Goal: Task Accomplishment & Management: Use online tool/utility

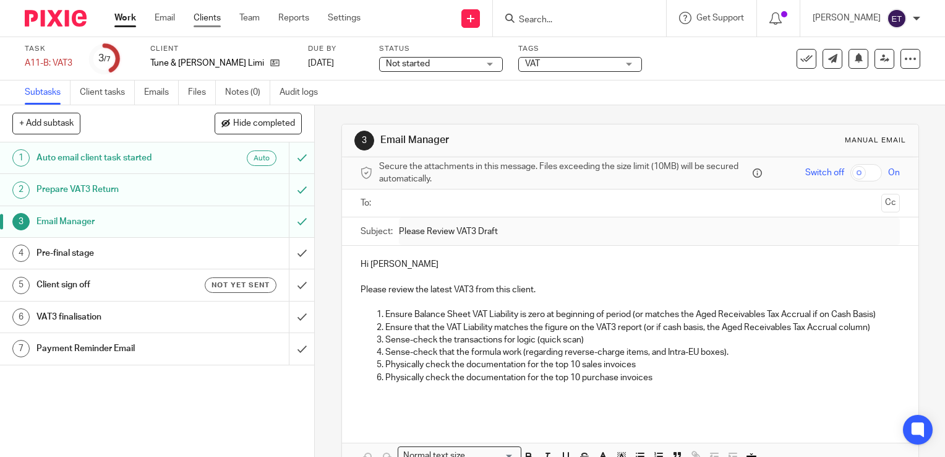
click at [195, 24] on link "Clients" at bounding box center [207, 18] width 27 height 12
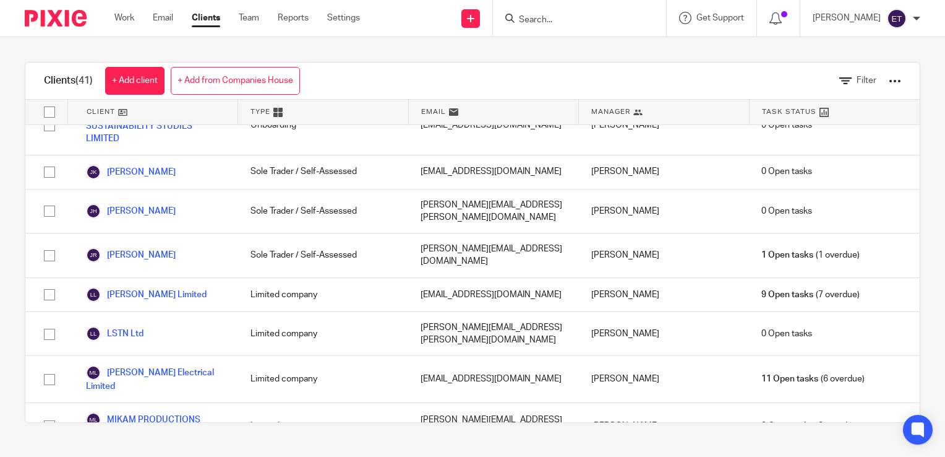
scroll to position [846, 0]
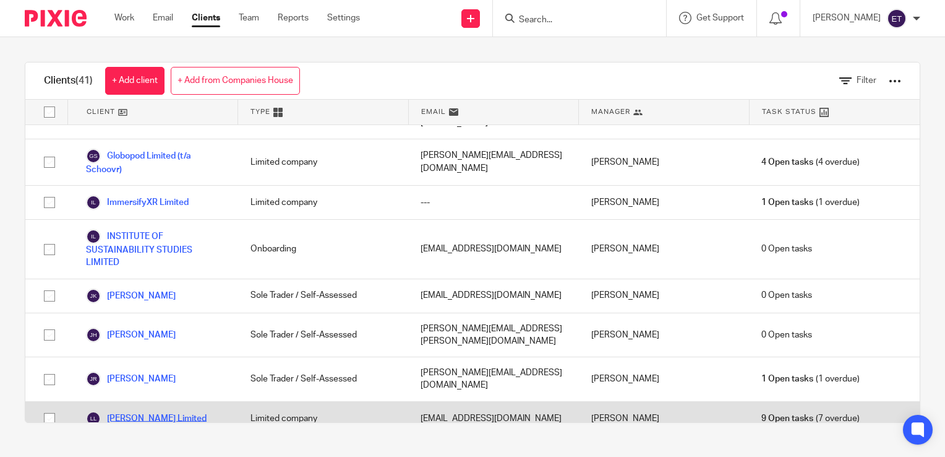
click at [186, 411] on link "[PERSON_NAME] Limited" at bounding box center [146, 418] width 121 height 15
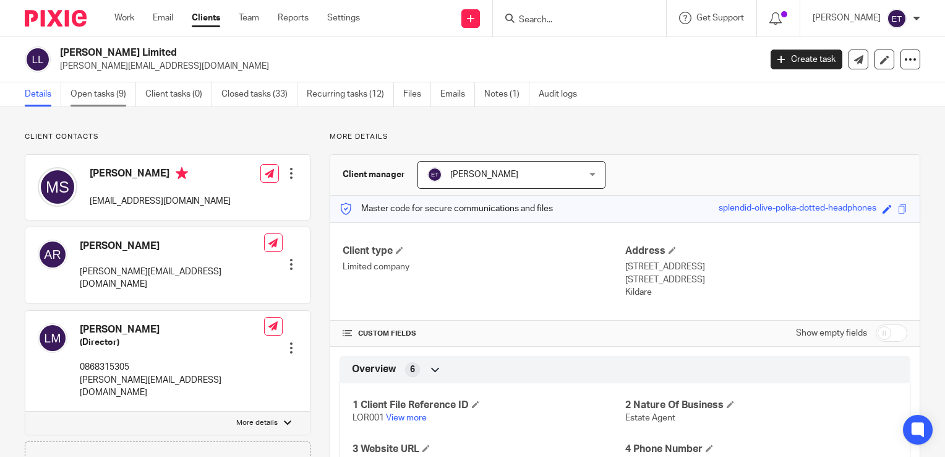
drag, startPoint x: 117, startPoint y: 84, endPoint x: 113, endPoint y: 97, distance: 13.5
click at [116, 84] on link "Open tasks (9)" at bounding box center [104, 94] width 66 height 24
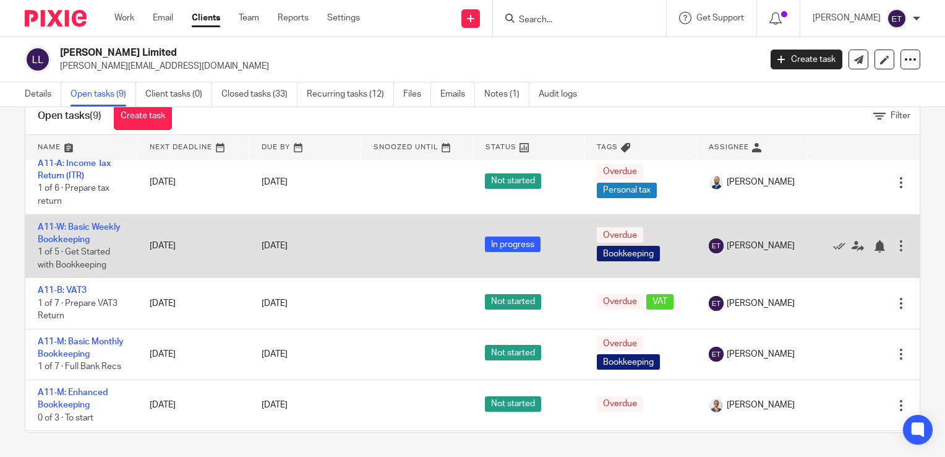
scroll to position [186, 0]
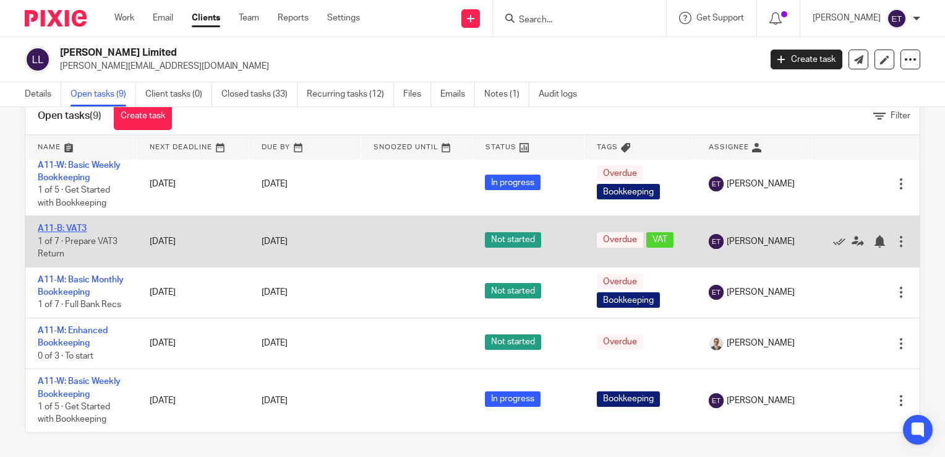
click at [74, 233] on link "A11-B: VAT3" at bounding box center [62, 228] width 49 height 9
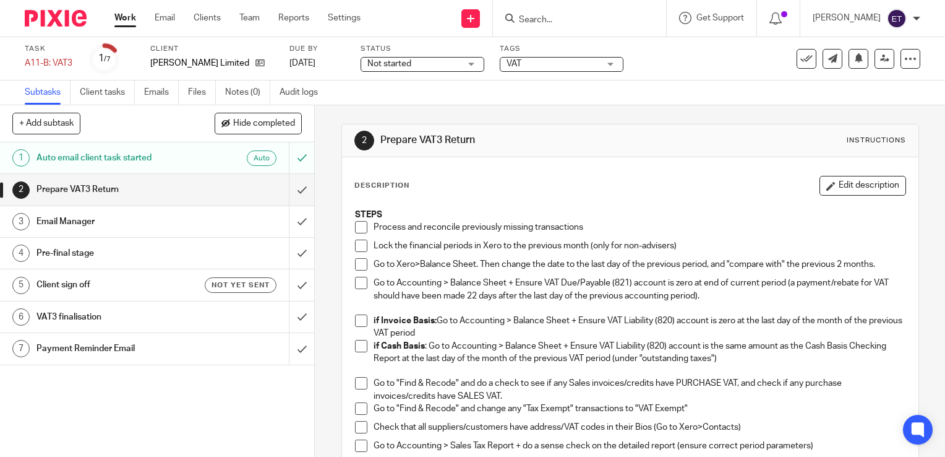
drag, startPoint x: 359, startPoint y: 230, endPoint x: 354, endPoint y: 237, distance: 8.8
click at [359, 230] on span at bounding box center [361, 227] width 12 height 12
click at [213, 20] on link "Clients" at bounding box center [207, 18] width 27 height 12
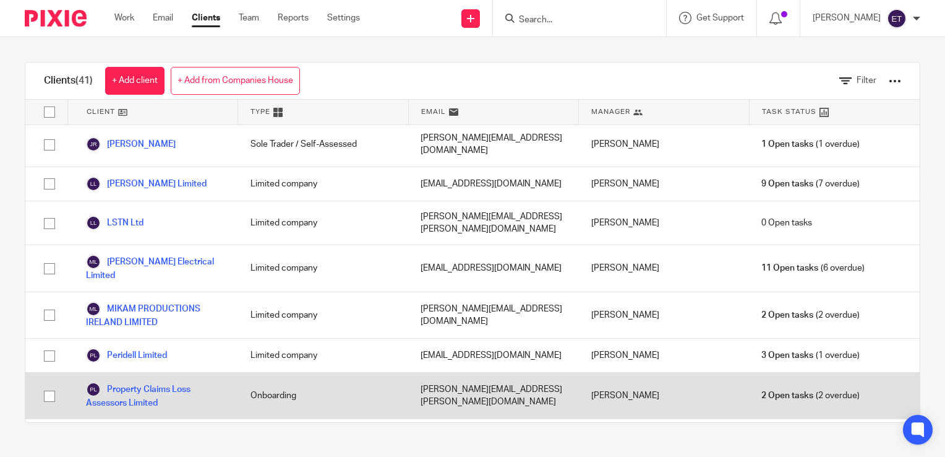
scroll to position [1052, 0]
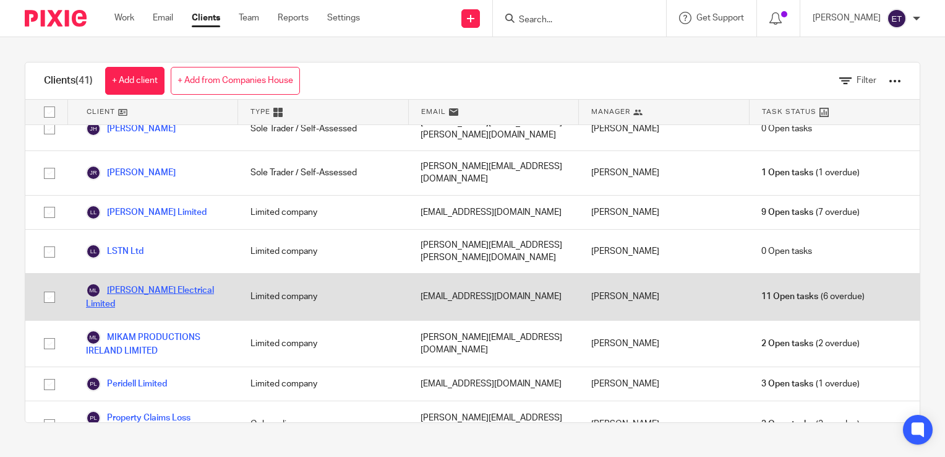
click at [136, 283] on link "Mick Dwyer Electrical Limited" at bounding box center [156, 296] width 140 height 27
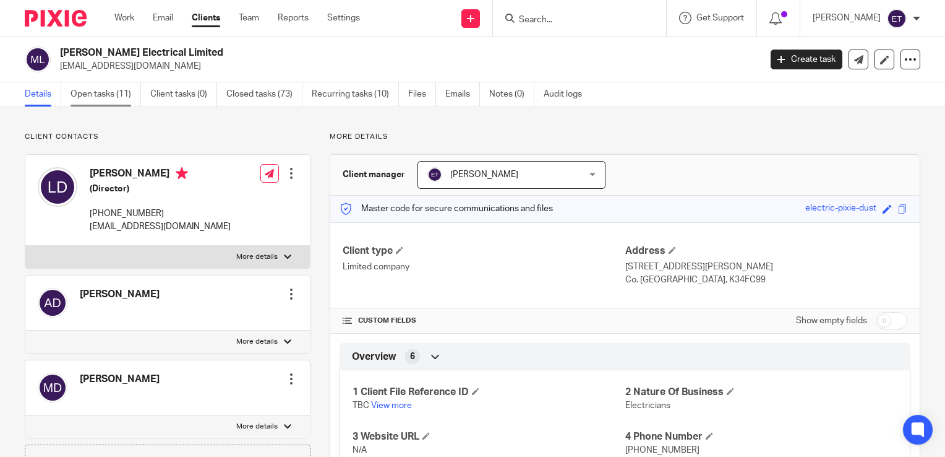
click at [111, 98] on link "Open tasks (11)" at bounding box center [106, 94] width 71 height 24
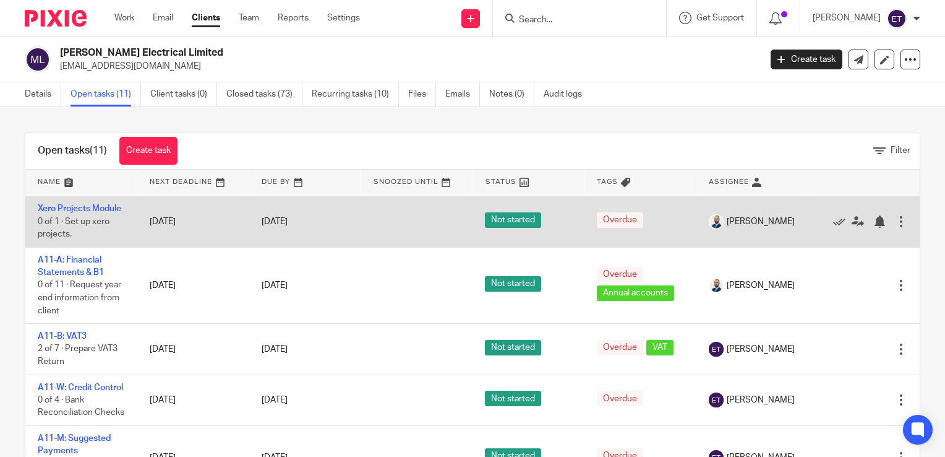
scroll to position [124, 0]
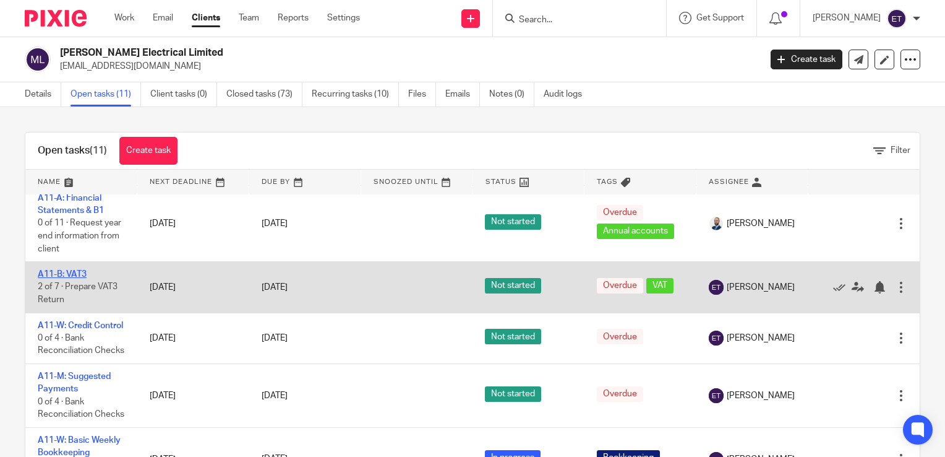
click at [72, 278] on link "A11-B: VAT3" at bounding box center [62, 274] width 49 height 9
